Goal: Find specific page/section: Find specific page/section

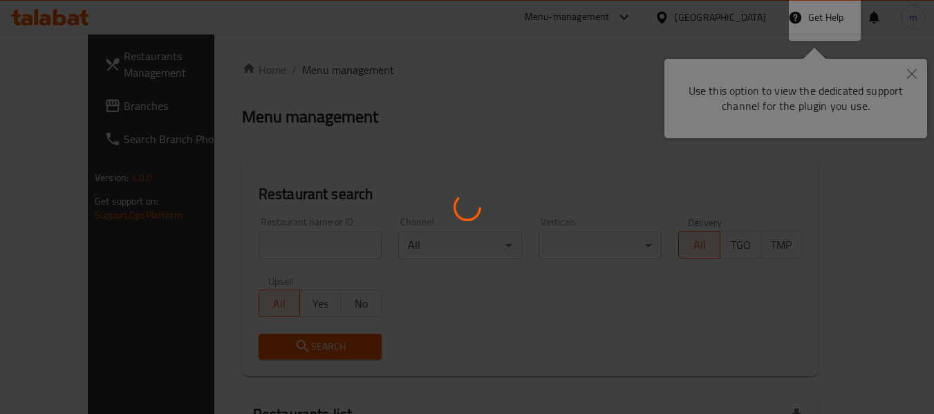
click at [908, 73] on div at bounding box center [467, 207] width 934 height 414
click at [763, 100] on div at bounding box center [467, 207] width 934 height 414
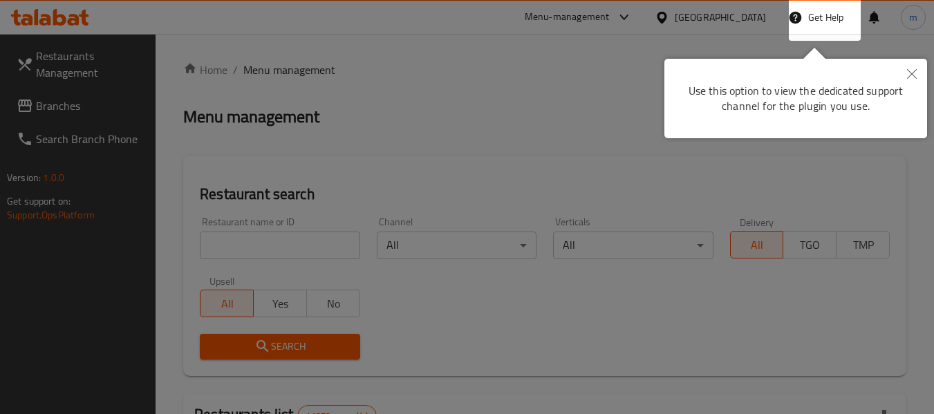
click at [916, 71] on icon "Close" at bounding box center [912, 74] width 10 height 10
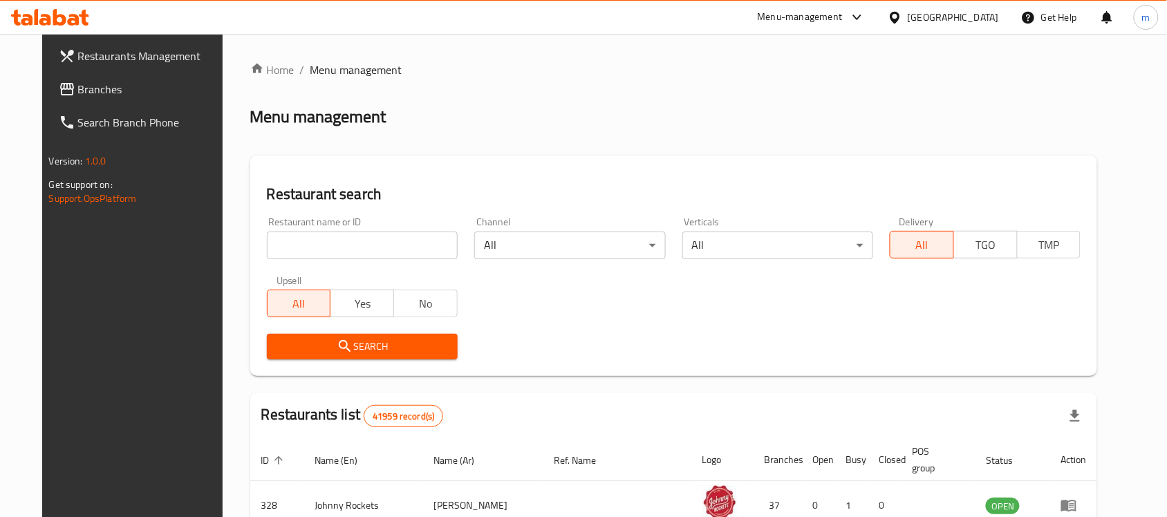
click at [690, 87] on div "Home / Menu management Menu management Restaurant search Restaurant name or ID …" at bounding box center [674, 476] width 848 height 829
click at [969, 24] on div "[GEOGRAPHIC_DATA]" at bounding box center [953, 17] width 91 height 15
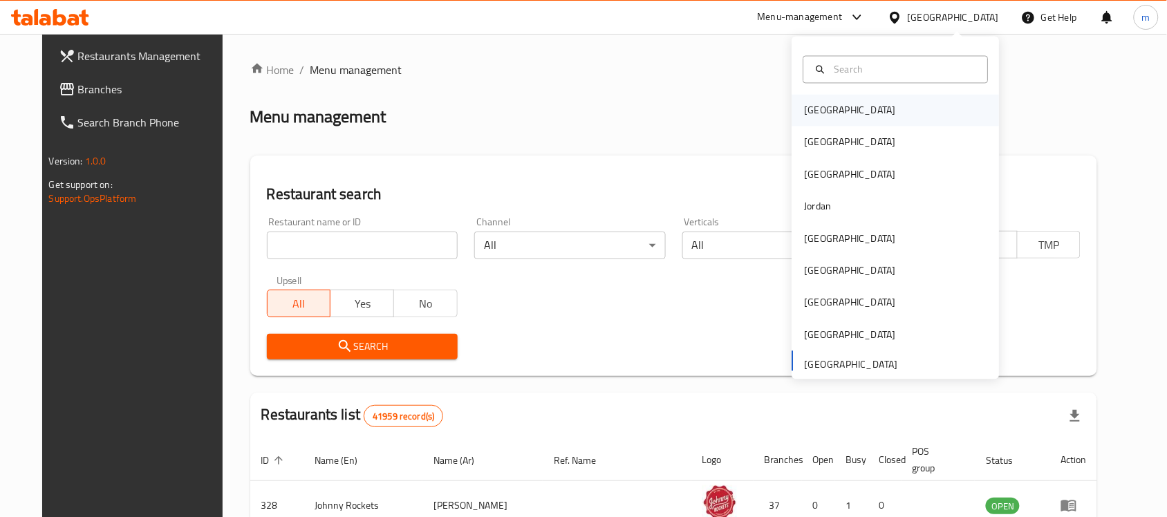
click at [837, 102] on div "Bahrain" at bounding box center [895, 111] width 207 height 32
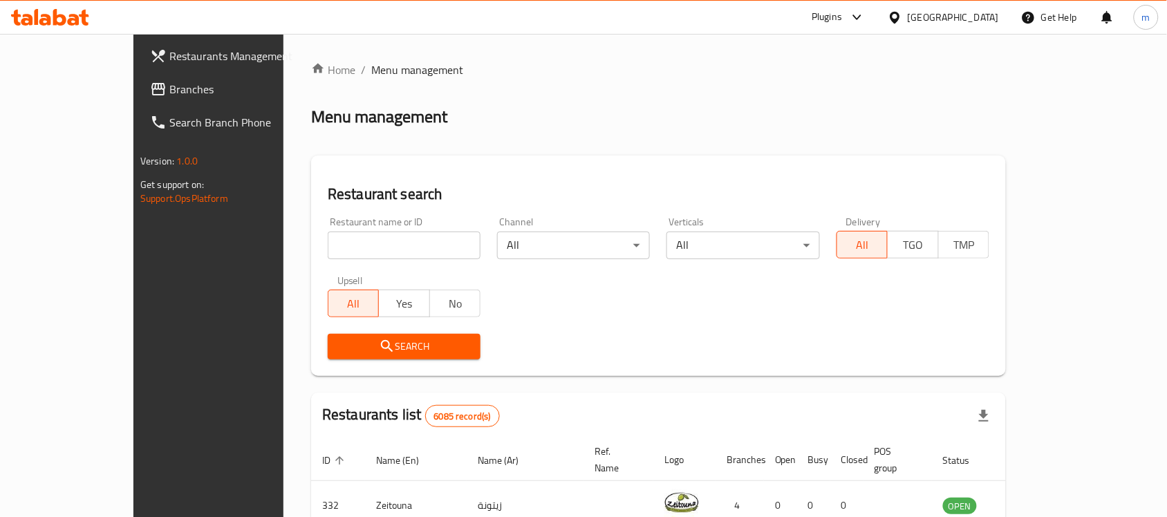
click at [328, 223] on div "Restaurant name or ID Restaurant name or ID" at bounding box center [404, 238] width 153 height 42
click at [337, 249] on input "search" at bounding box center [404, 246] width 153 height 28
paste input "758561"
type input "758561"
click button "Search" at bounding box center [404, 347] width 153 height 26
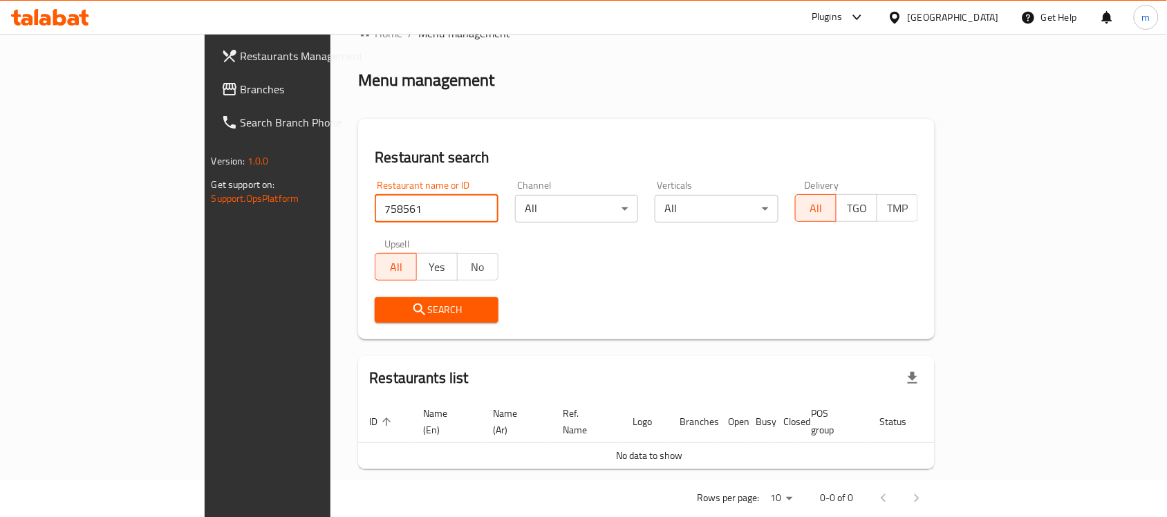
scroll to position [47, 0]
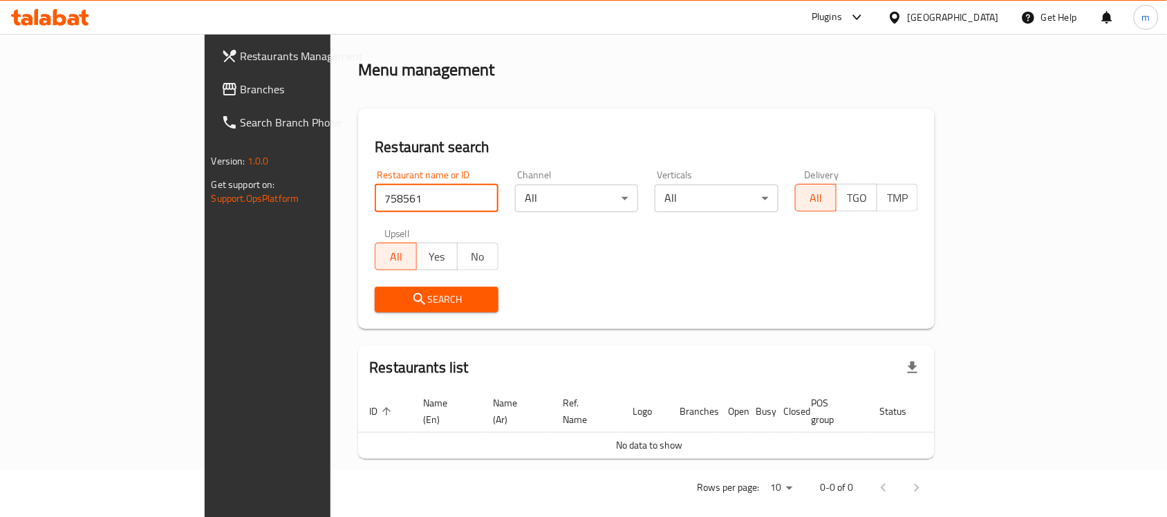
click at [398, 303] on span "Search" at bounding box center [437, 299] width 102 height 17
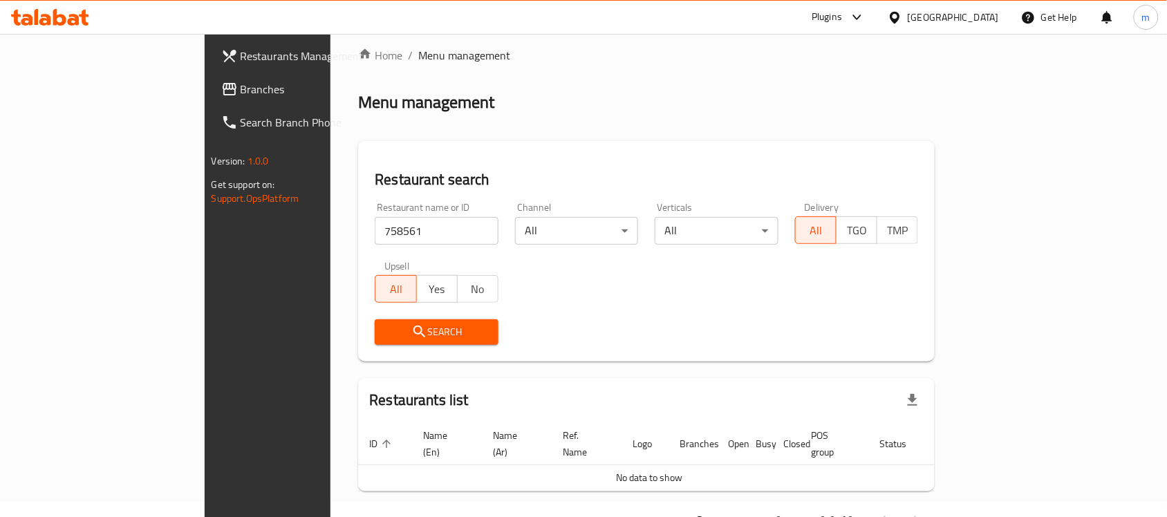
scroll to position [0, 0]
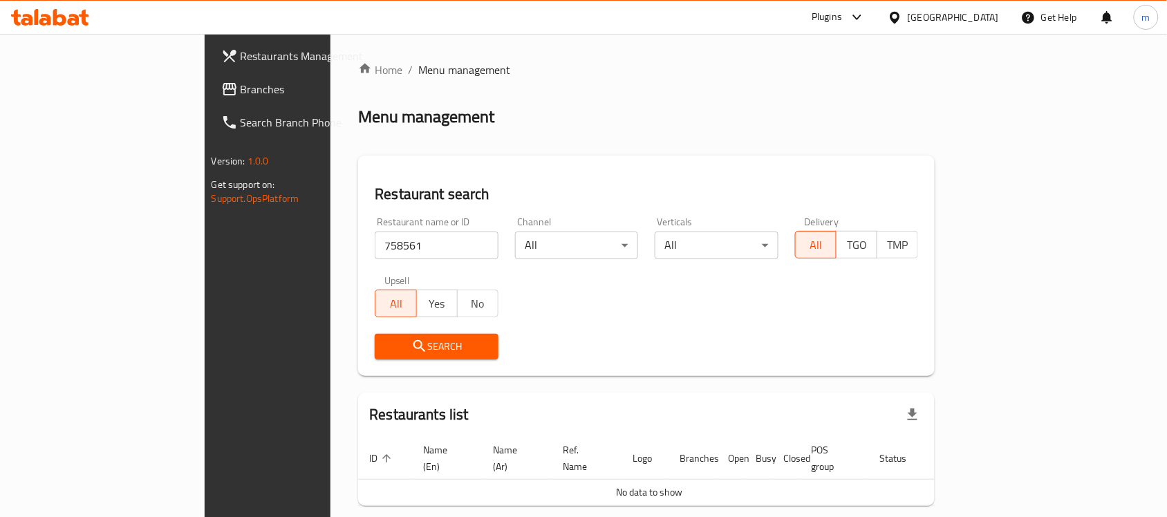
click at [241, 83] on span "Branches" at bounding box center [315, 89] width 148 height 17
